Goal: Task Accomplishment & Management: Use online tool/utility

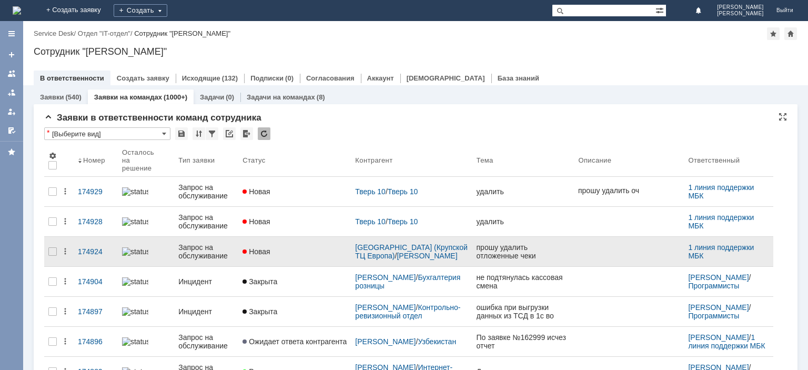
click at [200, 246] on div "Запрос на обслуживание" at bounding box center [206, 251] width 56 height 17
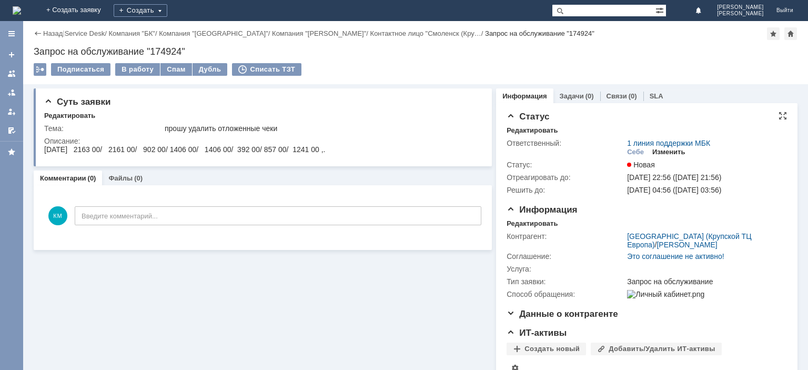
click at [670, 151] on div "Изменить" at bounding box center [668, 152] width 33 height 8
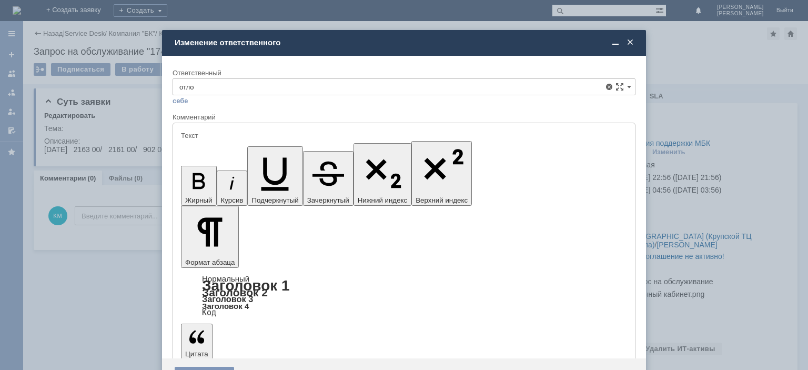
click at [230, 161] on span "Оператор по отложенным чекам" at bounding box center [403, 163] width 449 height 8
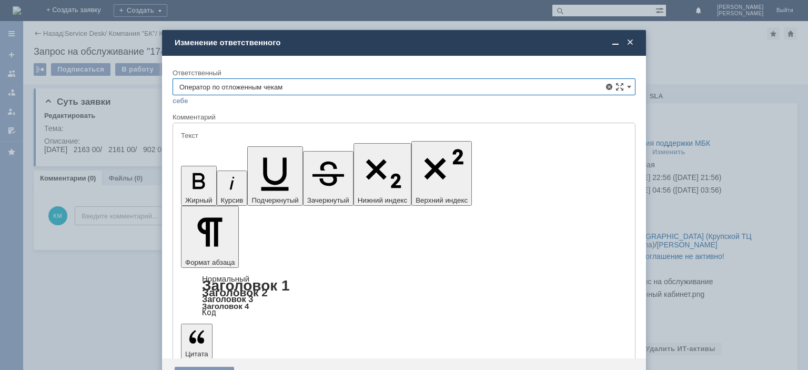
type input "Оператор по отложенным чекам"
click at [198, 367] on div "Сохранить" at bounding box center [204, 375] width 59 height 17
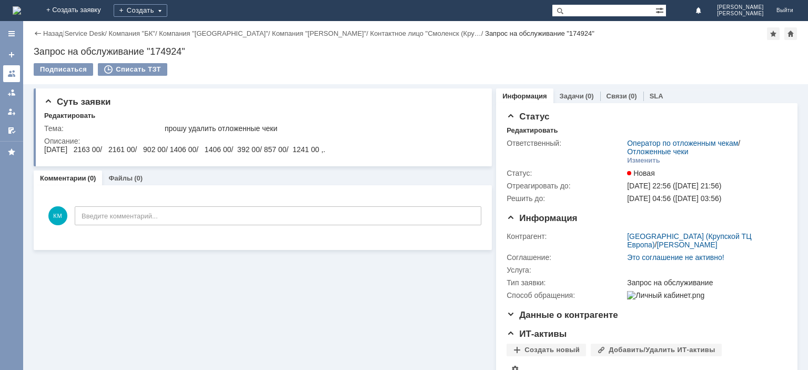
click at [11, 76] on div at bounding box center [11, 73] width 8 height 8
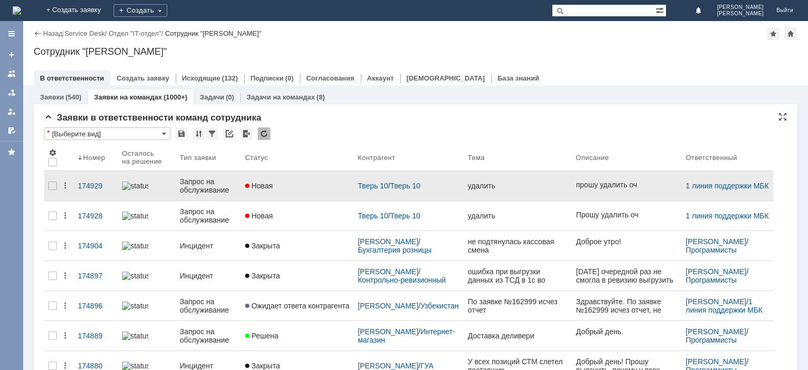
click at [199, 182] on div "Запрос на обслуживание" at bounding box center [208, 185] width 57 height 17
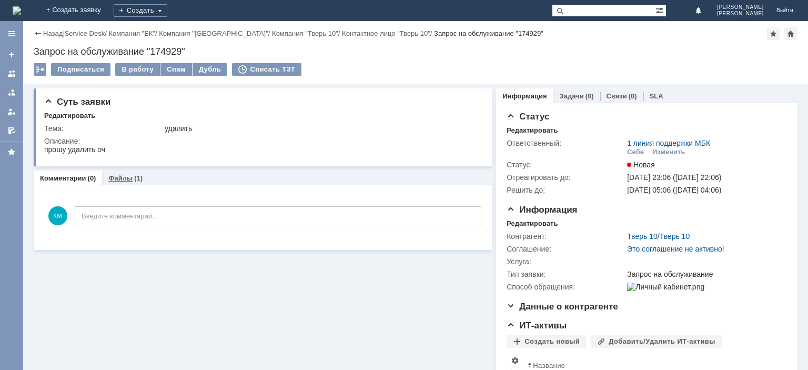
click at [129, 180] on link "Файлы" at bounding box center [120, 178] width 24 height 8
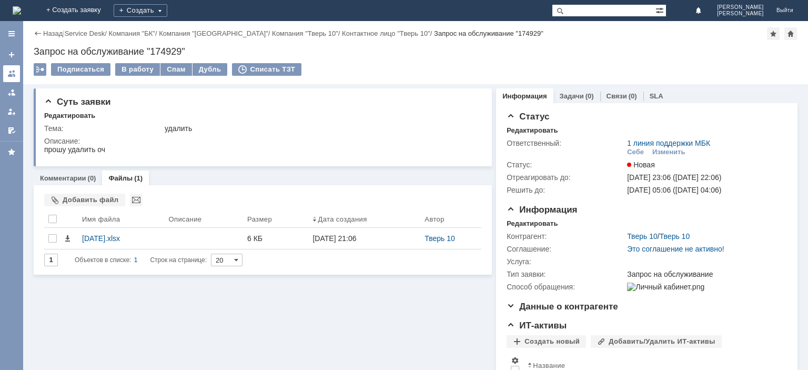
click at [11, 69] on div at bounding box center [11, 73] width 8 height 8
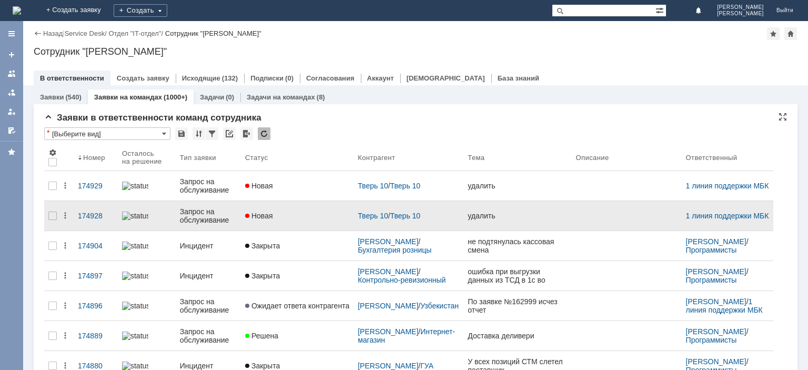
click at [204, 207] on div "Запрос на обслуживание" at bounding box center [208, 215] width 57 height 17
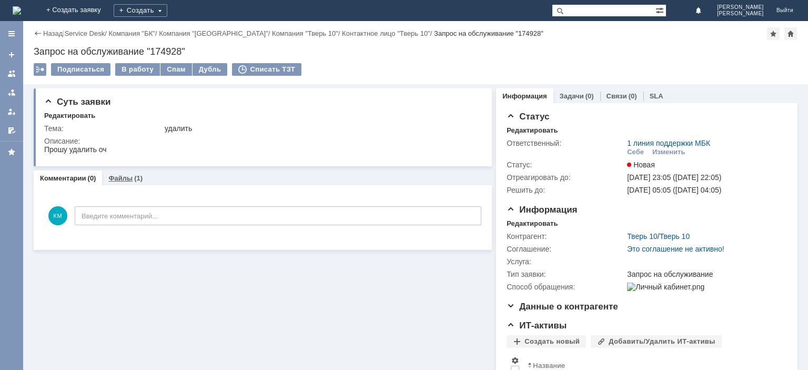
click at [130, 175] on link "Файлы" at bounding box center [120, 178] width 24 height 8
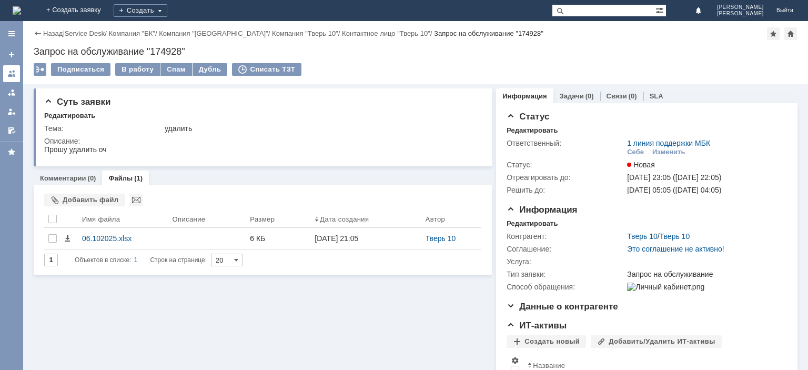
click at [8, 75] on div at bounding box center [11, 73] width 8 height 8
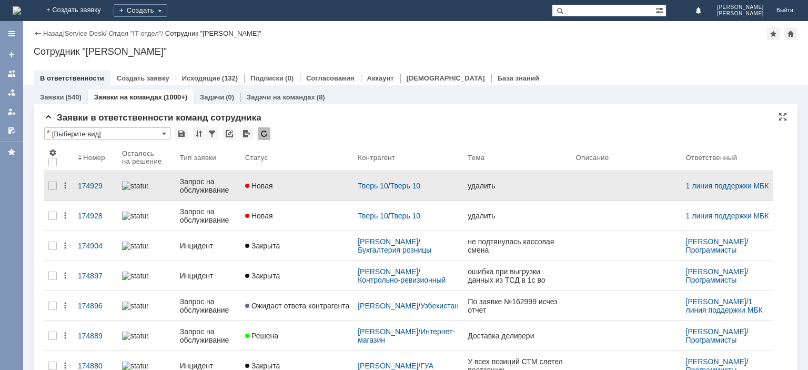
click at [192, 185] on div "Запрос на обслуживание" at bounding box center [208, 185] width 57 height 17
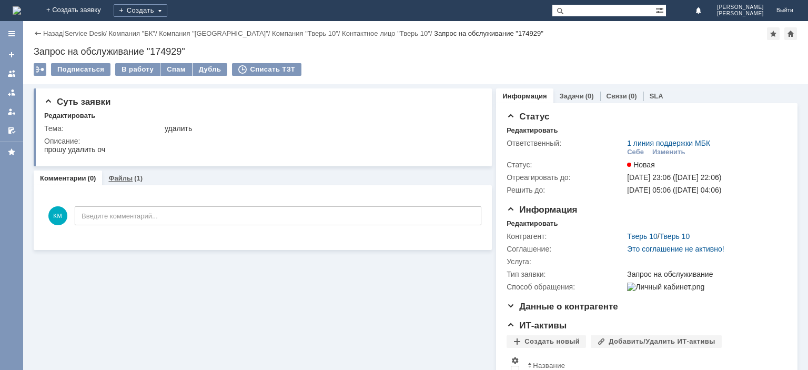
click at [128, 176] on link "Файлы" at bounding box center [120, 178] width 24 height 8
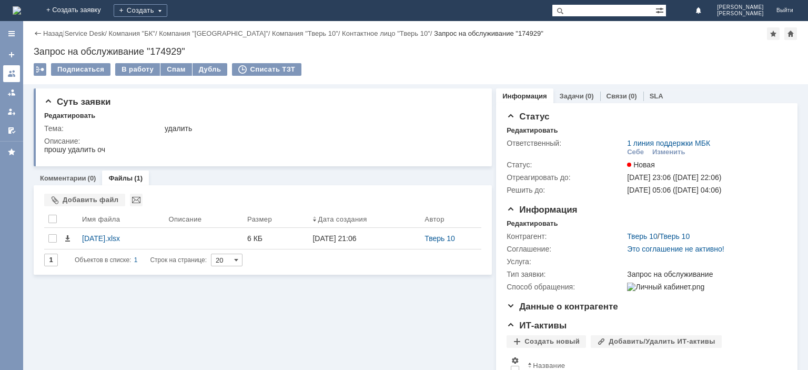
click at [9, 69] on link at bounding box center [11, 73] width 17 height 17
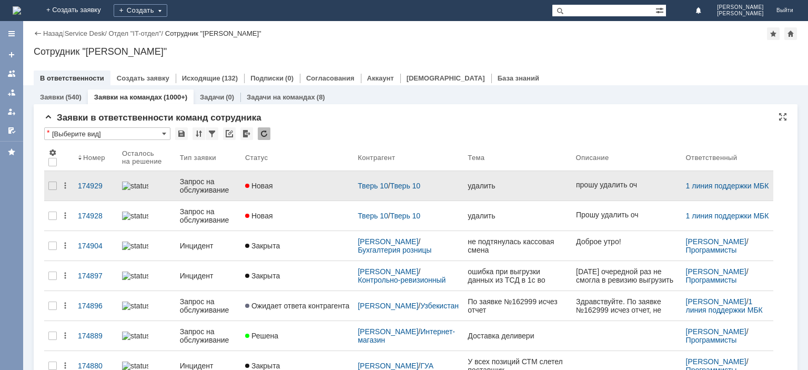
click at [197, 181] on div "Запрос на обслуживание" at bounding box center [208, 185] width 57 height 17
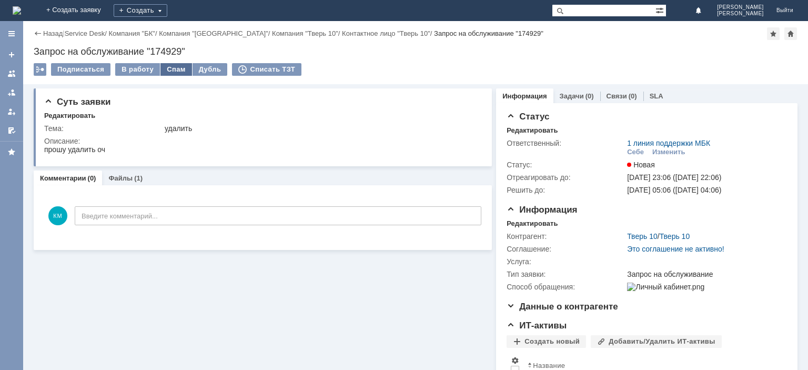
click at [171, 69] on div "Спам" at bounding box center [176, 69] width 32 height 13
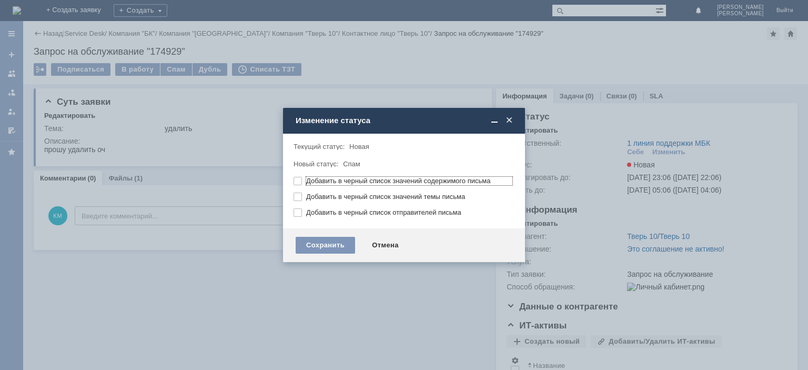
click at [511, 120] on span at bounding box center [509, 120] width 11 height 9
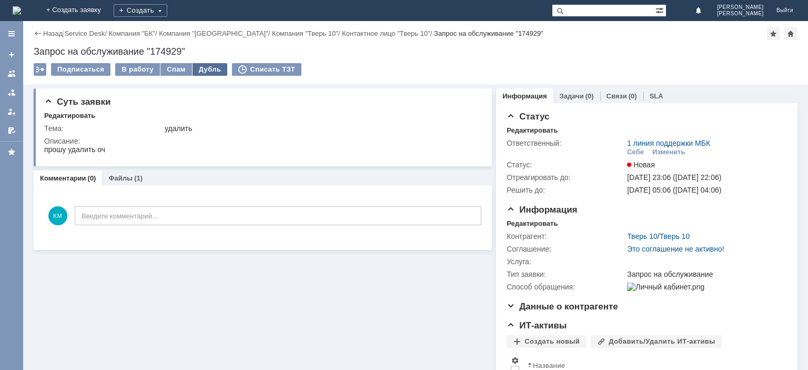
click at [206, 67] on div "Дубль" at bounding box center [209, 69] width 35 height 13
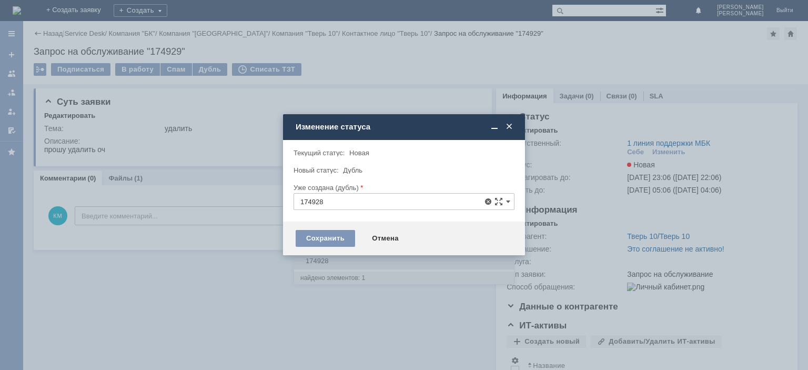
click at [319, 258] on span "174928" at bounding box center [403, 261] width 207 height 8
type input "174928"
click at [320, 237] on div "Сохранить" at bounding box center [325, 238] width 59 height 17
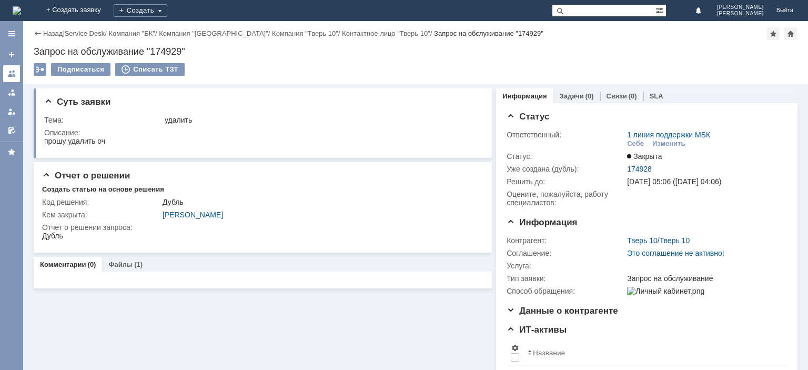
click at [14, 74] on div at bounding box center [11, 73] width 8 height 8
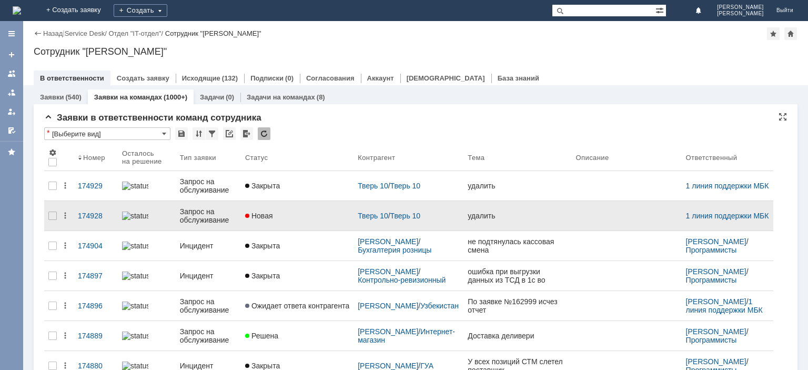
click at [211, 215] on div "Запрос на обслуживание" at bounding box center [208, 215] width 57 height 17
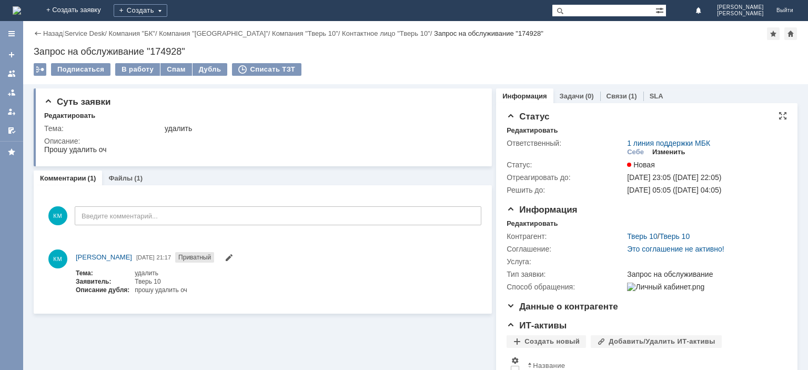
click at [667, 150] on div "Изменить" at bounding box center [668, 152] width 33 height 8
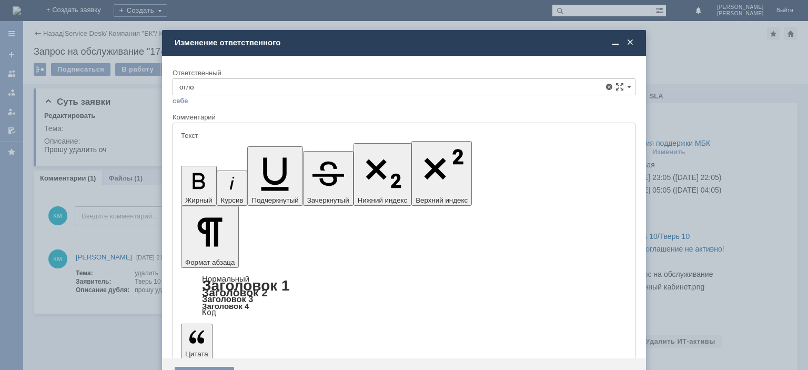
click at [187, 148] on span "Отложенные чеки" at bounding box center [403, 146] width 449 height 8
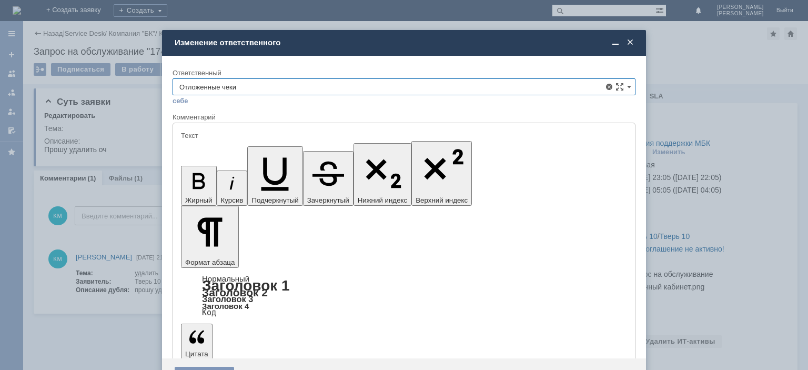
type input "Отложенные чеки"
click at [220, 367] on div "Сохранить" at bounding box center [204, 375] width 59 height 17
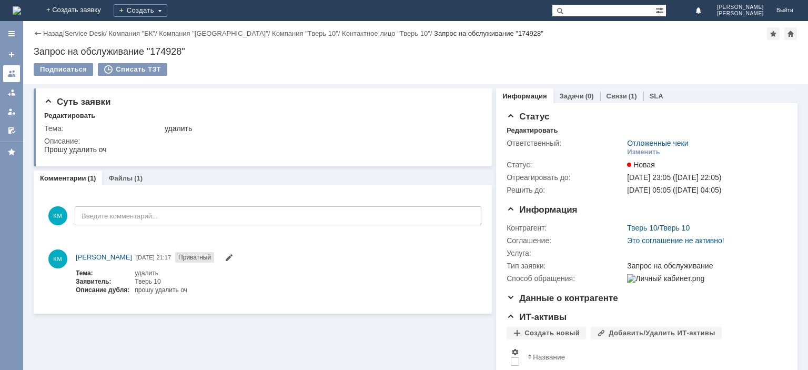
click at [8, 75] on div at bounding box center [11, 73] width 8 height 8
